Goal: Use online tool/utility: Use online tool/utility

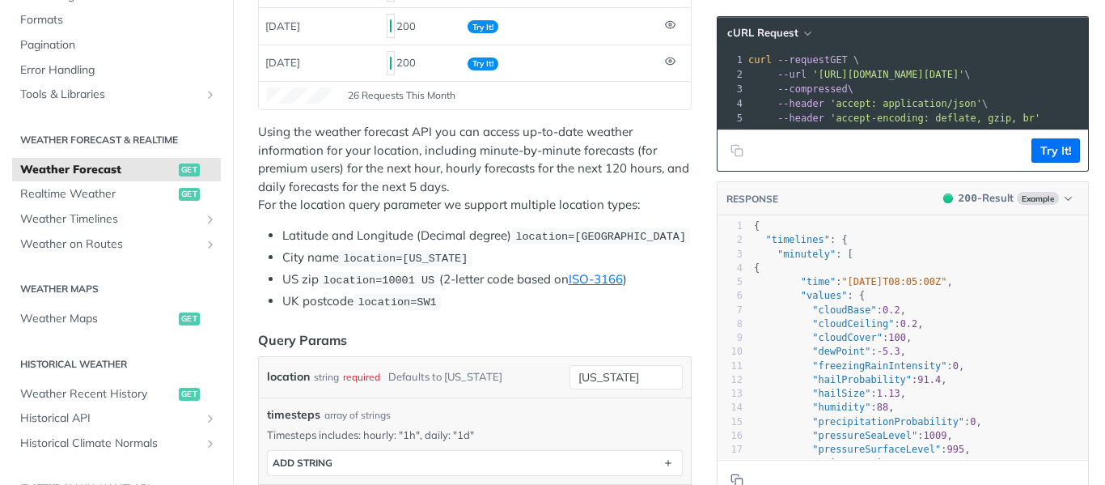
scroll to position [324, 0]
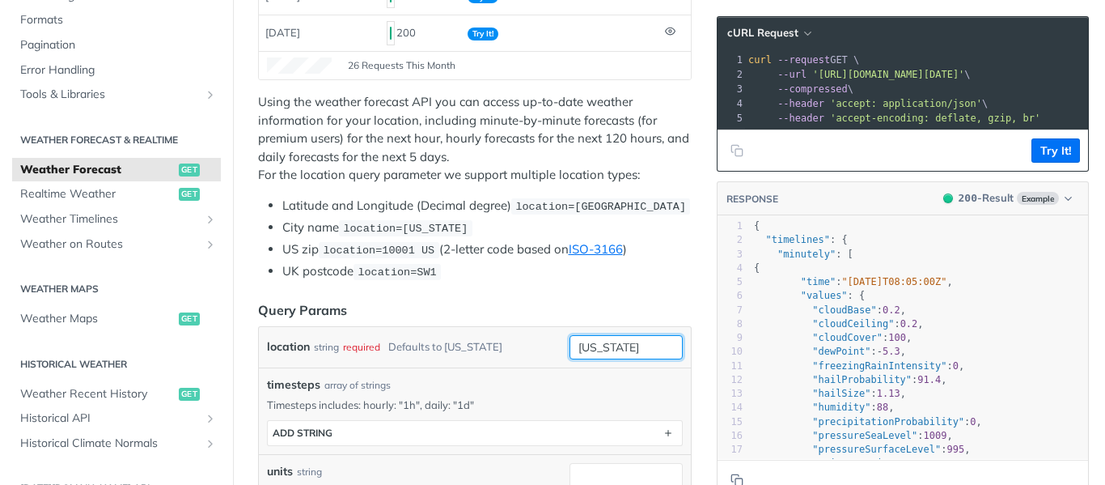
click at [658, 355] on input "[US_STATE]" at bounding box center [626, 347] width 113 height 24
drag, startPoint x: 657, startPoint y: 346, endPoint x: 429, endPoint y: 354, distance: 228.3
click at [429, 354] on div "location string required Defaults to [US_STATE] [US_STATE] required type : stri…" at bounding box center [475, 347] width 416 height 24
paste input "14°10'12.0 N 121°15'25.2 E"
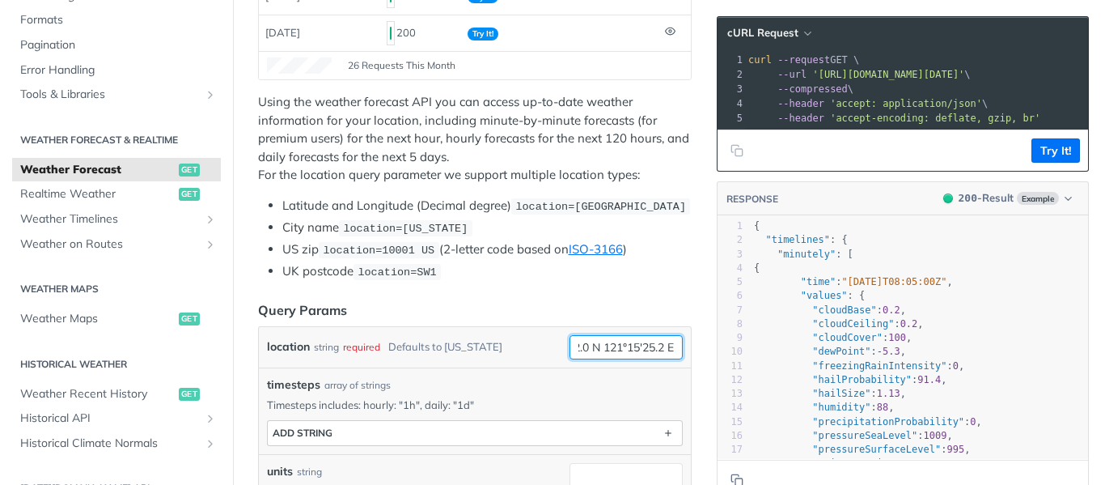
type input "14°10'12.0 N 121°15'25.2 E"
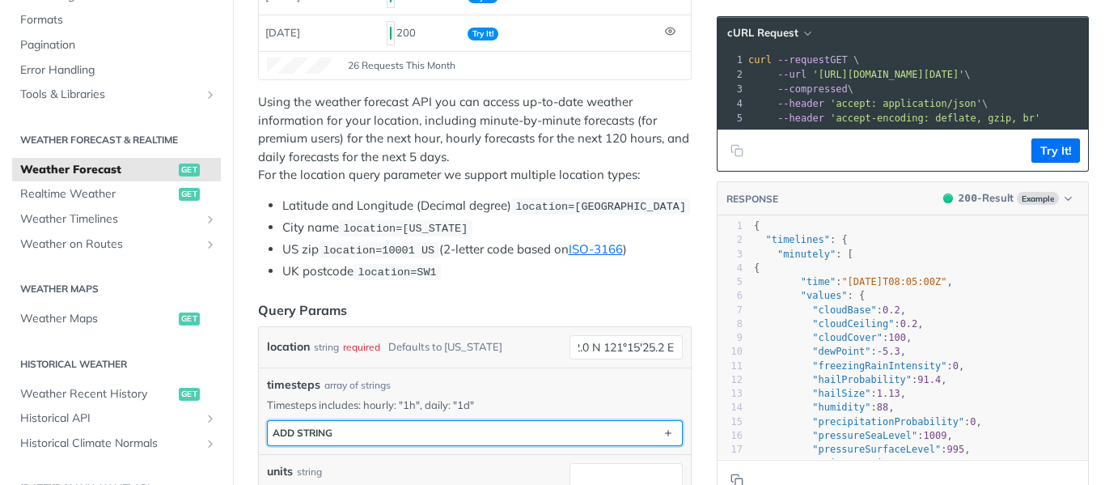
click at [441, 425] on button "ADD string" at bounding box center [475, 433] width 414 height 24
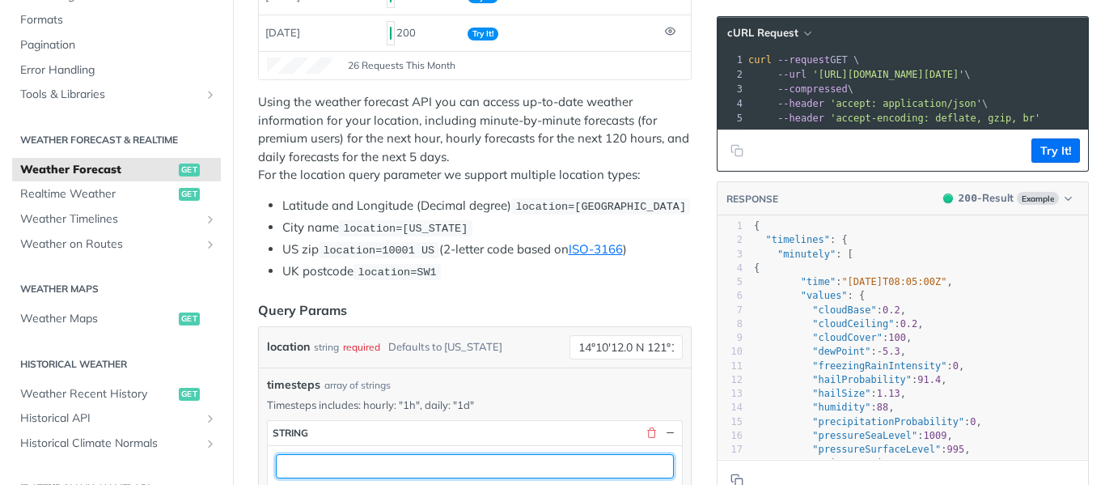
click at [371, 461] on input "text" at bounding box center [475, 466] width 398 height 24
type input "1d"
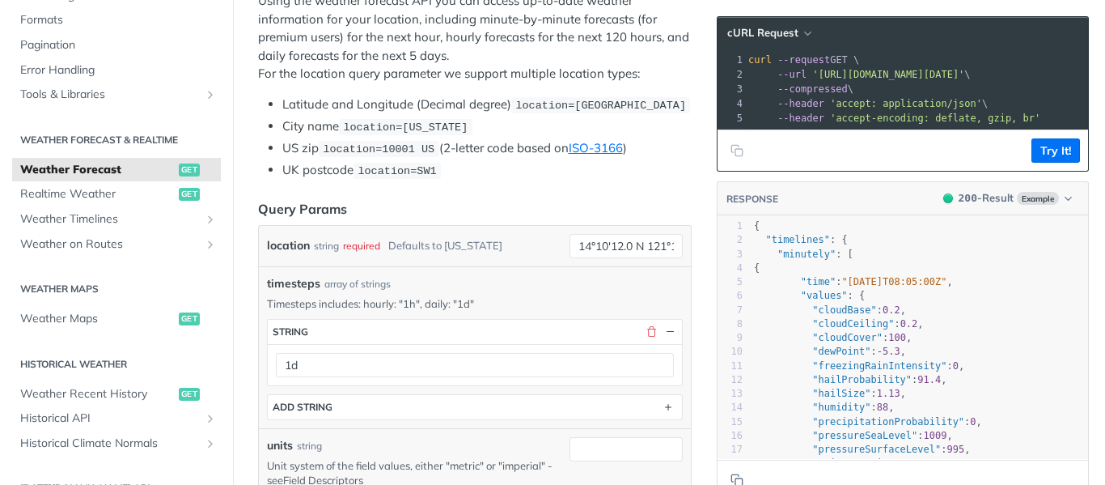
scroll to position [566, 0]
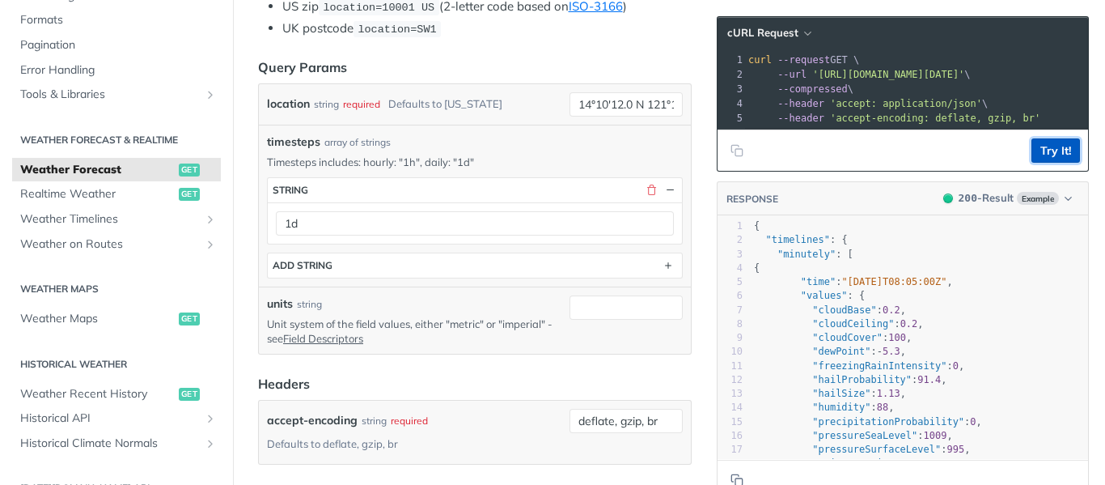
click at [1048, 163] on button "Try It!" at bounding box center [1055, 150] width 49 height 24
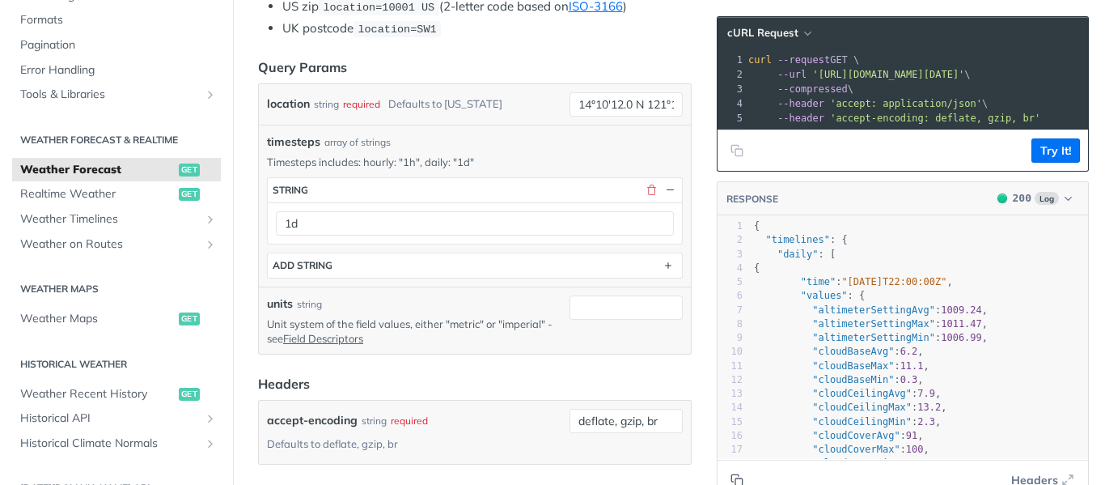
click at [731, 474] on icon "Copy to clipboard" at bounding box center [734, 477] width 7 height 7
